Goal: Information Seeking & Learning: Learn about a topic

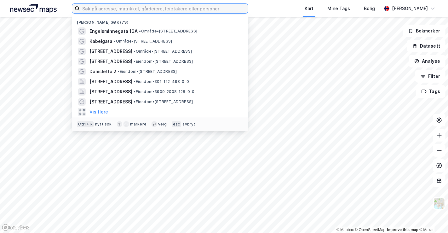
click at [162, 10] on input at bounding box center [164, 8] width 168 height 9
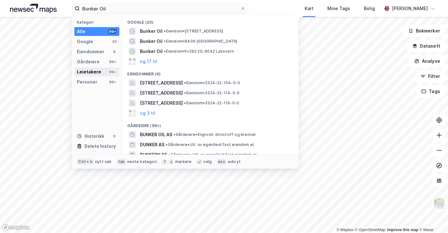
click at [93, 70] on div "Leietakere" at bounding box center [89, 72] width 24 height 8
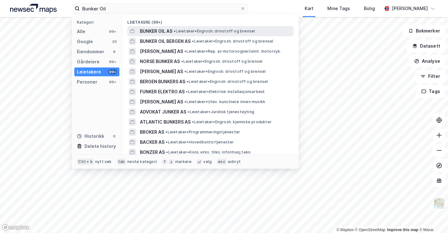
click at [163, 31] on span "BUNKER OIL AS" at bounding box center [156, 31] width 32 height 8
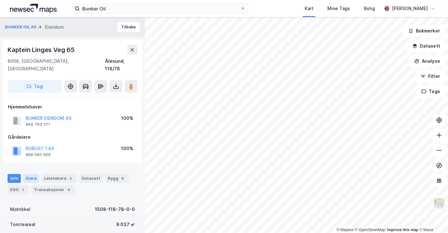
click at [28, 174] on div "Eiere" at bounding box center [31, 178] width 16 height 9
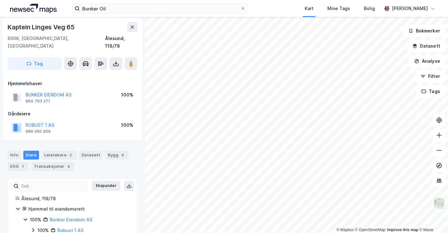
scroll to position [32, 0]
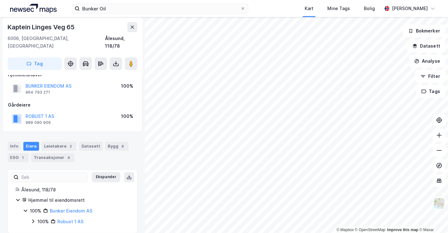
click at [26, 208] on icon at bounding box center [25, 210] width 5 height 5
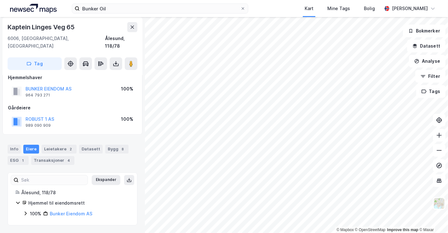
scroll to position [22, 0]
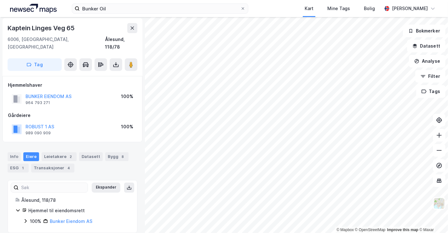
click at [26, 218] on icon at bounding box center [25, 220] width 5 height 5
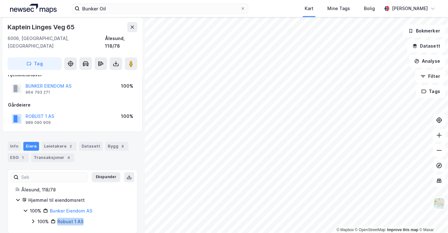
drag, startPoint x: 93, startPoint y: 214, endPoint x: 57, endPoint y: 214, distance: 35.3
click at [57, 218] on div "100% Robust 1 AS" at bounding box center [83, 222] width 92 height 8
copy link "Robust 1 AS"
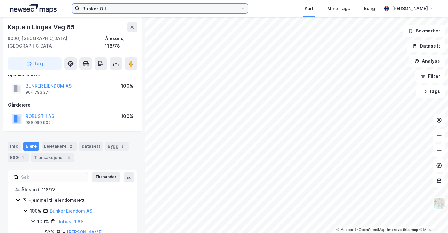
click at [116, 8] on input "Bunker Oil" at bounding box center [160, 8] width 161 height 9
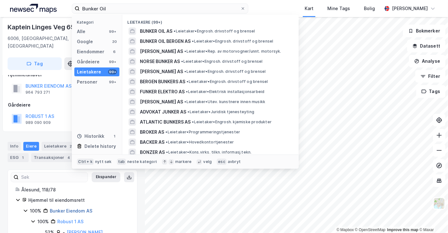
click at [77, 208] on link "Bunker Eiendom AS" at bounding box center [71, 210] width 43 height 5
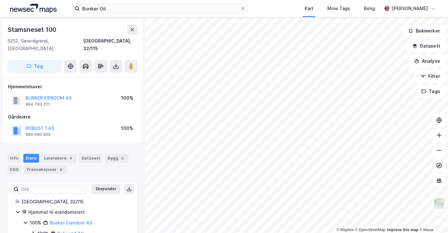
scroll to position [12, 0]
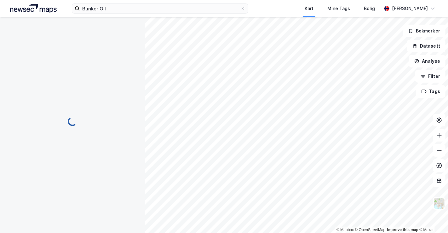
scroll to position [12, 0]
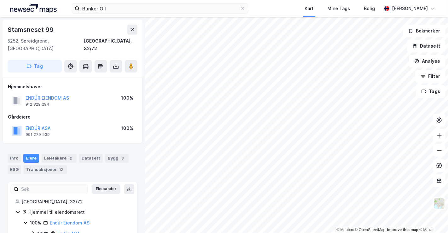
scroll to position [12, 0]
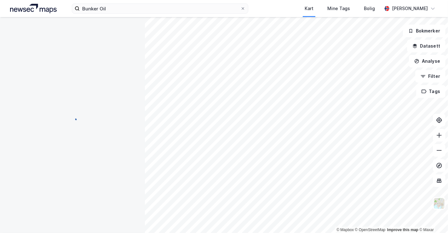
scroll to position [12, 0]
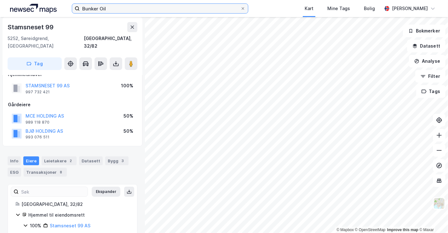
click at [142, 9] on input "Bunker Oil" at bounding box center [160, 8] width 161 height 9
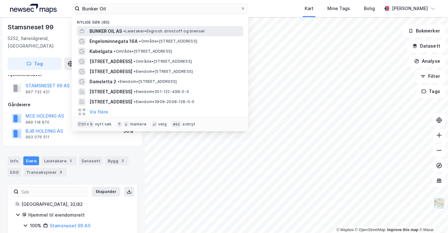
click at [106, 29] on span "BUNKER OIL AS" at bounding box center [105, 31] width 32 height 8
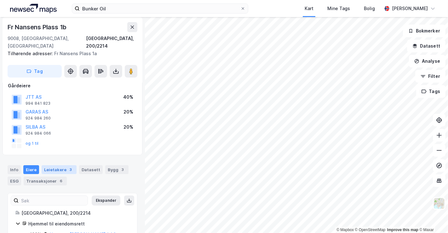
scroll to position [82, 0]
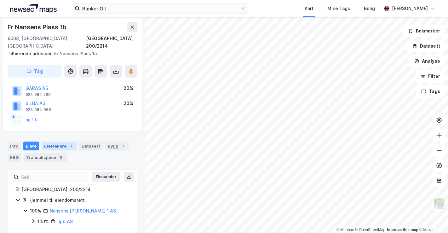
click at [54, 141] on div "Leietakere 3" at bounding box center [59, 145] width 35 height 9
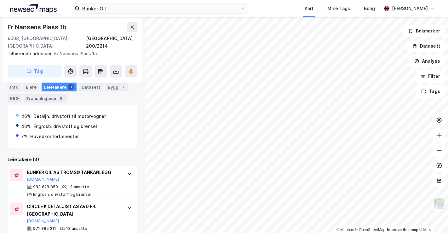
scroll to position [195, 0]
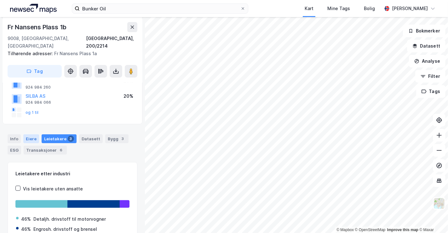
click at [29, 134] on div "Eiere" at bounding box center [31, 138] width 16 height 9
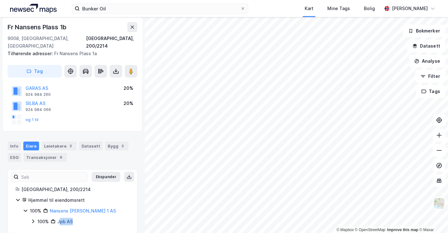
drag, startPoint x: 76, startPoint y: 212, endPoint x: 59, endPoint y: 214, distance: 16.5
click at [59, 218] on div "100% Jpb AS" at bounding box center [83, 222] width 92 height 8
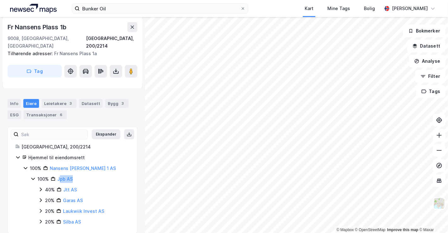
scroll to position [125, 0]
click at [42, 186] on icon at bounding box center [40, 188] width 5 height 5
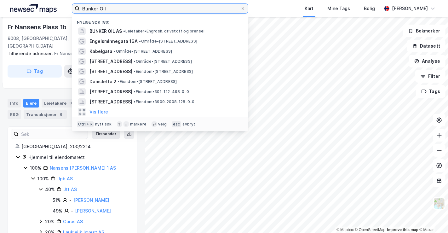
click at [126, 4] on input "Bunker Oil" at bounding box center [160, 8] width 161 height 9
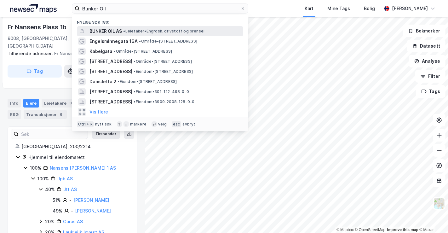
click at [117, 29] on span "BUNKER OIL AS" at bounding box center [105, 31] width 32 height 8
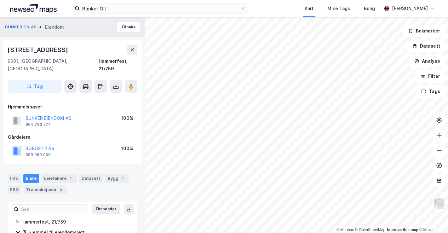
scroll to position [32, 0]
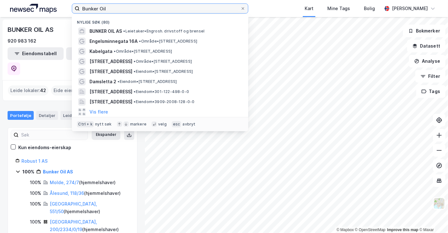
click at [130, 10] on input "Bunker Oil" at bounding box center [160, 8] width 161 height 9
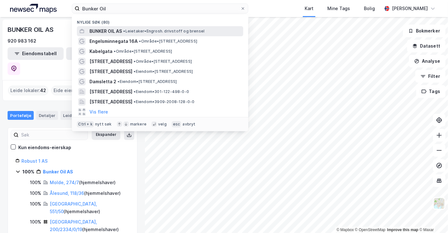
click at [102, 28] on span "BUNKER OIL AS" at bounding box center [105, 31] width 32 height 8
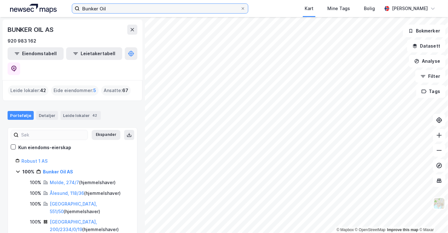
click at [120, 5] on input "Bunker Oil" at bounding box center [160, 8] width 161 height 9
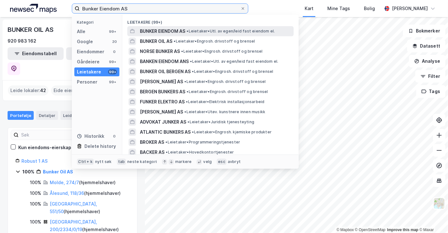
type input "Bunker Eiendom AS"
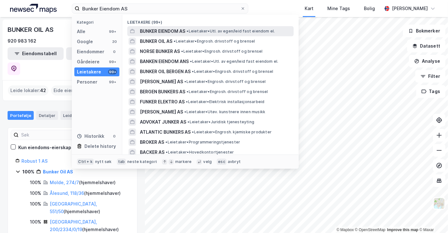
click at [185, 33] on span "BUNKER EIENDOM AS" at bounding box center [162, 31] width 45 height 8
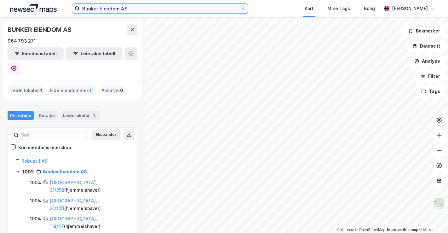
click at [146, 7] on input "Bunker Eiendom AS" at bounding box center [160, 8] width 161 height 9
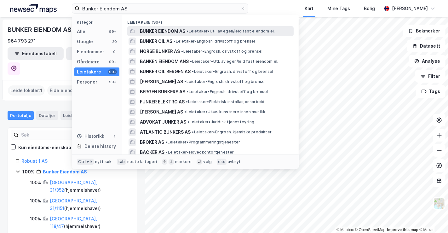
click at [156, 32] on span "BUNKER EIENDOM AS" at bounding box center [162, 31] width 45 height 8
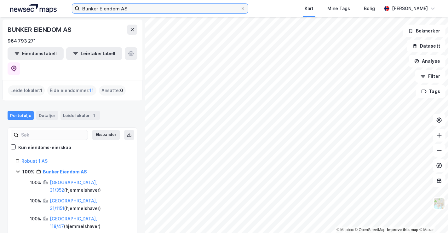
click at [149, 6] on input "Bunker Eiendom AS" at bounding box center [160, 8] width 161 height 9
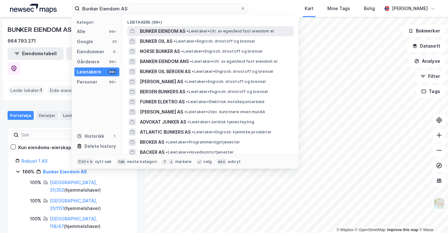
click at [148, 30] on span "BUNKER EIENDOM AS" at bounding box center [162, 31] width 45 height 8
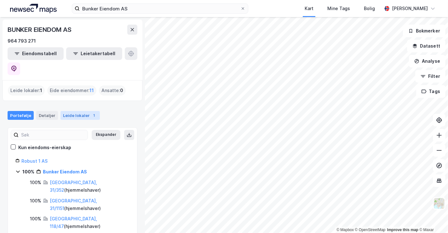
click at [69, 111] on div "Leide lokaler 1" at bounding box center [79, 115] width 39 height 9
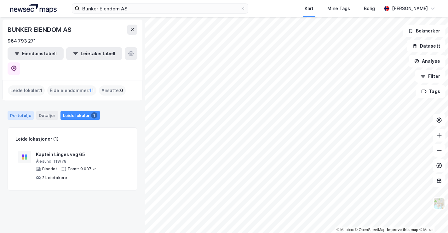
click at [24, 111] on div "Portefølje" at bounding box center [21, 115] width 26 height 9
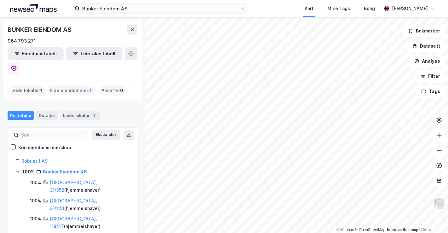
click at [70, 85] on div "Eide eiendommer : 11" at bounding box center [71, 90] width 49 height 10
click at [89, 87] on span "11" at bounding box center [91, 91] width 4 height 8
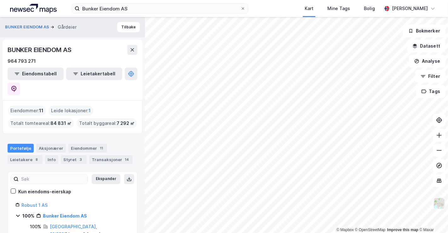
click at [438, 201] on img at bounding box center [439, 203] width 12 height 12
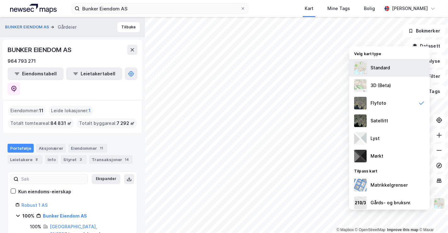
click at [378, 67] on div "Standard" at bounding box center [380, 68] width 20 height 8
